Goal: Task Accomplishment & Management: Manage account settings

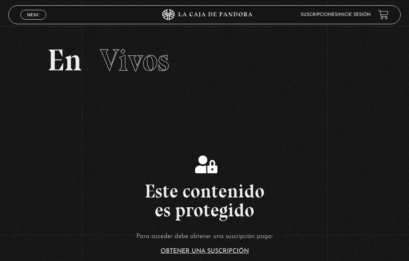
click at [25, 14] on link "Menu Cerrar" at bounding box center [33, 15] width 26 height 10
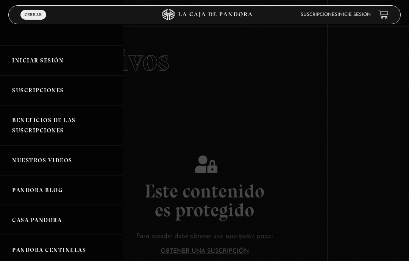
click at [62, 58] on link "Iniciar Sesión" at bounding box center [61, 60] width 123 height 30
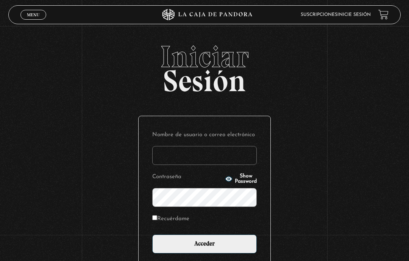
type input "[EMAIL_ADDRESS][DOMAIN_NAME]"
click at [215, 244] on input "Acceder" at bounding box center [204, 244] width 104 height 19
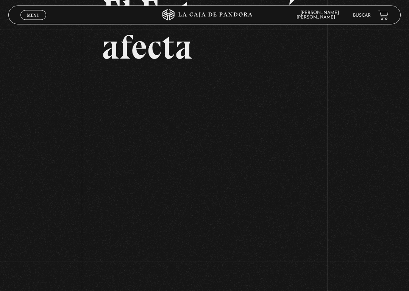
scroll to position [79, 0]
